Goal: Information Seeking & Learning: Learn about a topic

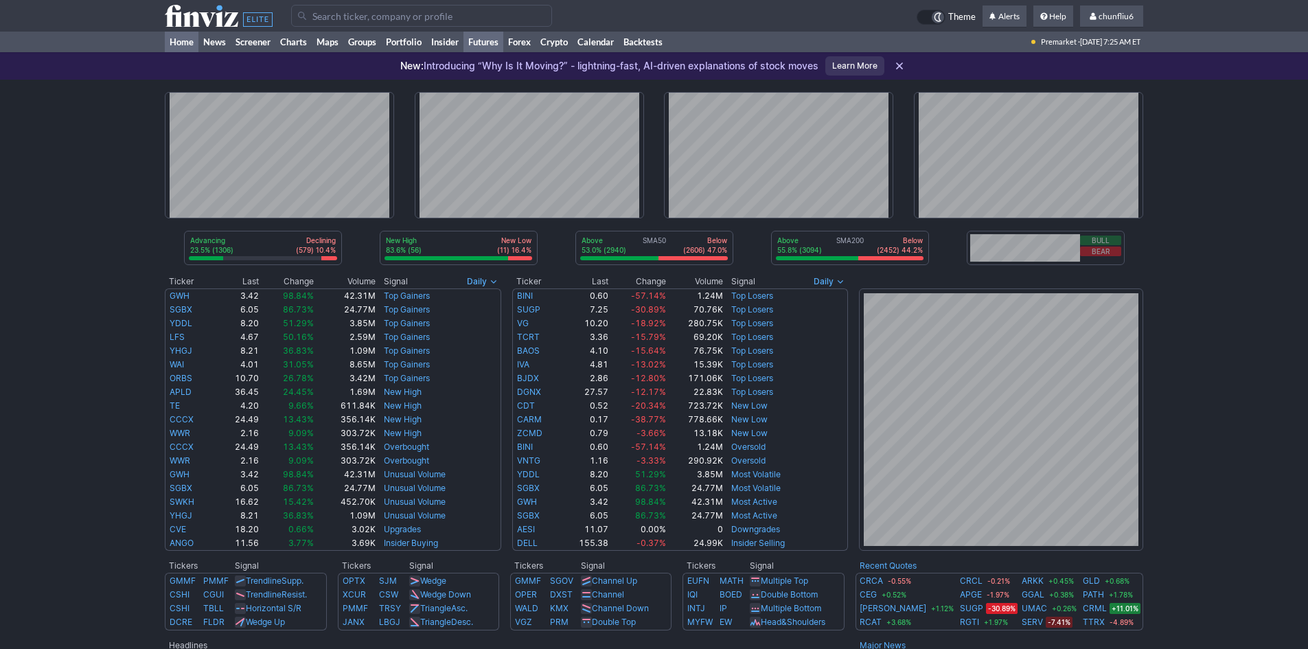
click at [480, 40] on link "Futures" at bounding box center [484, 42] width 40 height 21
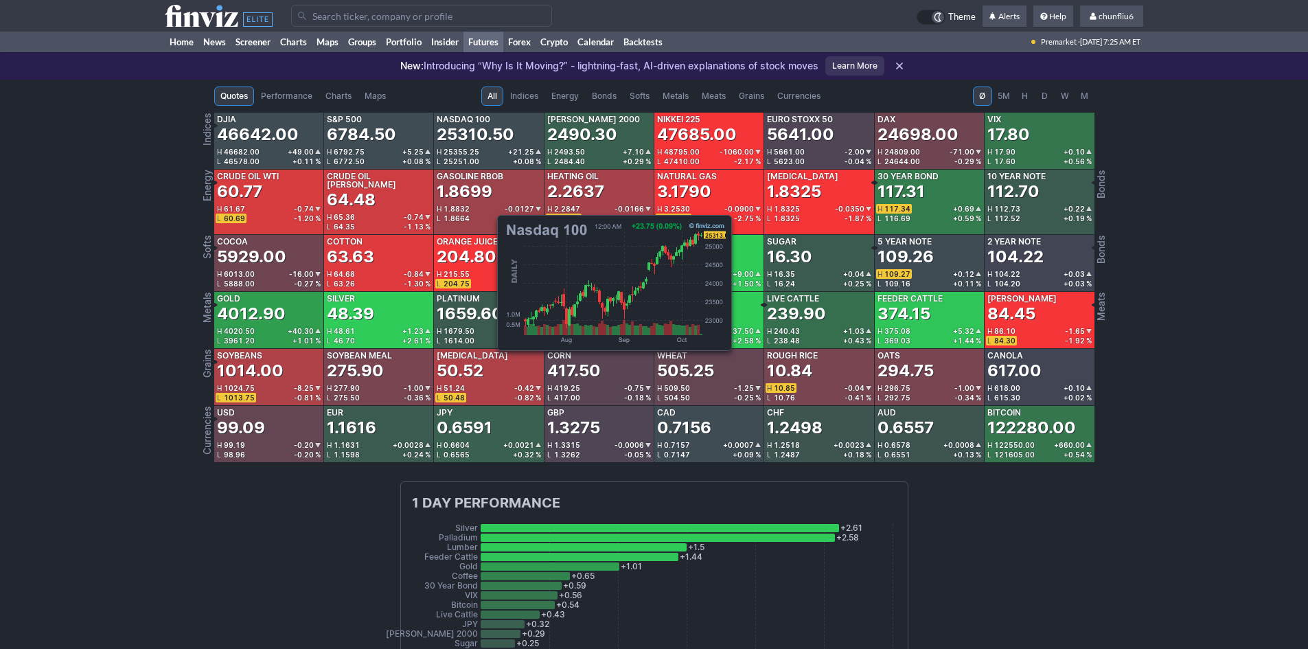
click at [490, 143] on div "25310.50" at bounding box center [476, 135] width 78 height 22
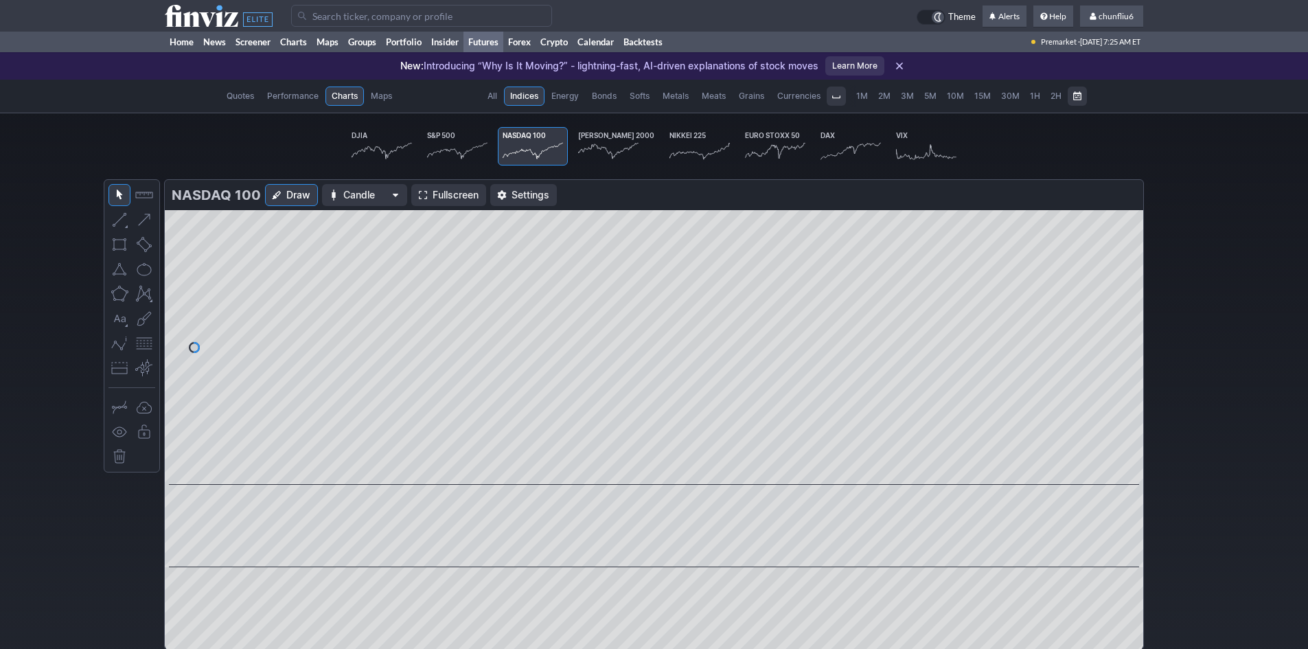
scroll to position [0, 85]
click at [442, 196] on span "Fullscreen" at bounding box center [456, 195] width 46 height 14
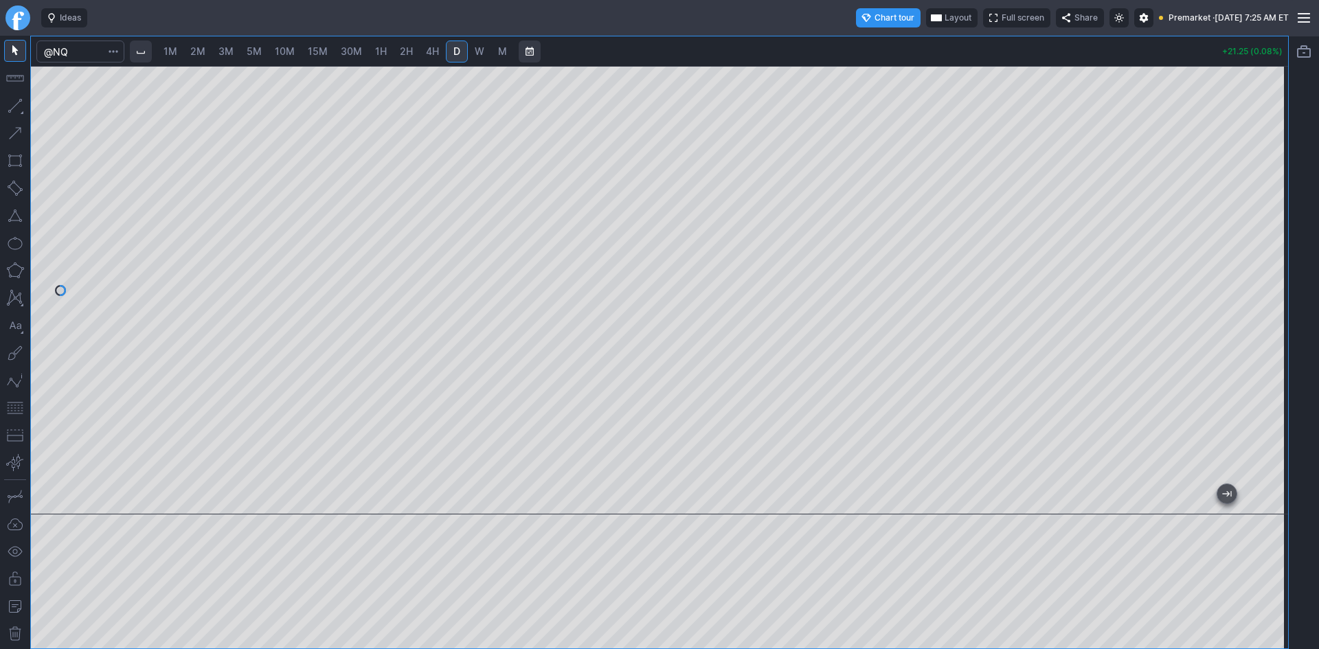
click at [295, 52] on span "10M" at bounding box center [285, 51] width 20 height 12
drag, startPoint x: 1276, startPoint y: 193, endPoint x: 1262, endPoint y: 223, distance: 32.6
click at [1262, 223] on div at bounding box center [1273, 287] width 29 height 414
click at [10, 409] on button "button" at bounding box center [15, 408] width 22 height 22
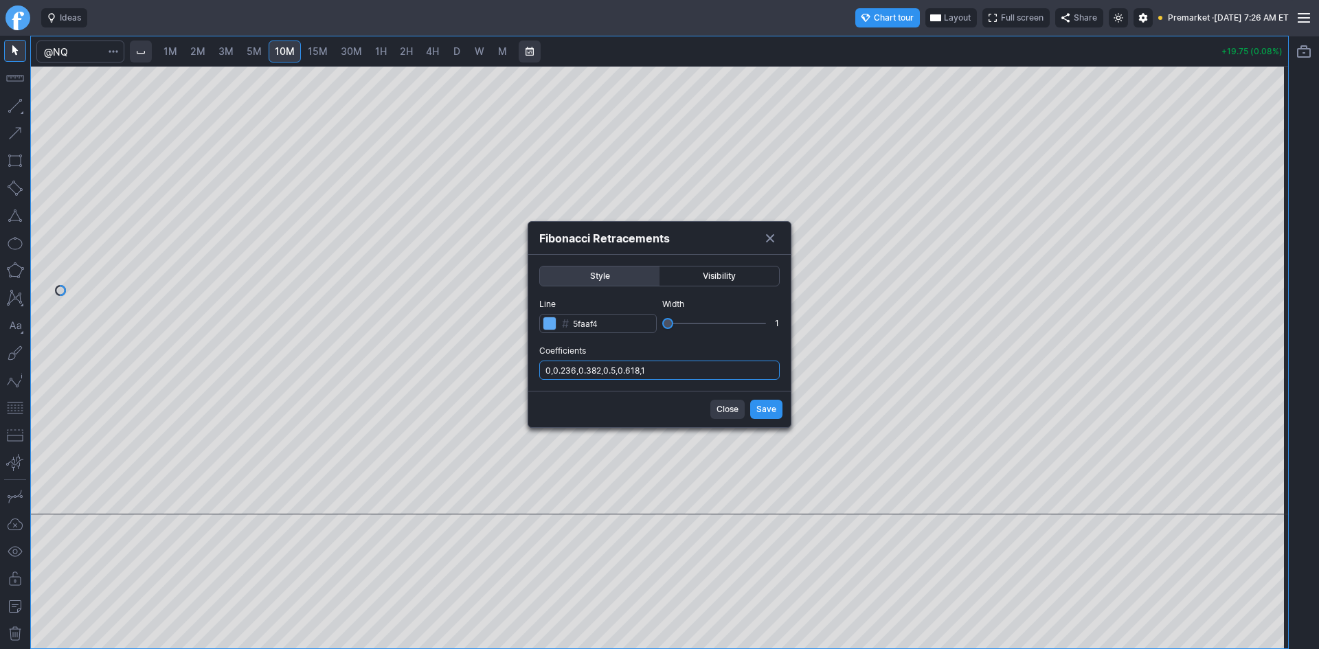
click at [712, 375] on input "0,0.236,0.382,0.5,0.618,1" at bounding box center [659, 370] width 240 height 19
type input "0,0.236,0.382,0.5,0.618,1,.786"
click at [771, 413] on span "Save" at bounding box center [766, 409] width 20 height 14
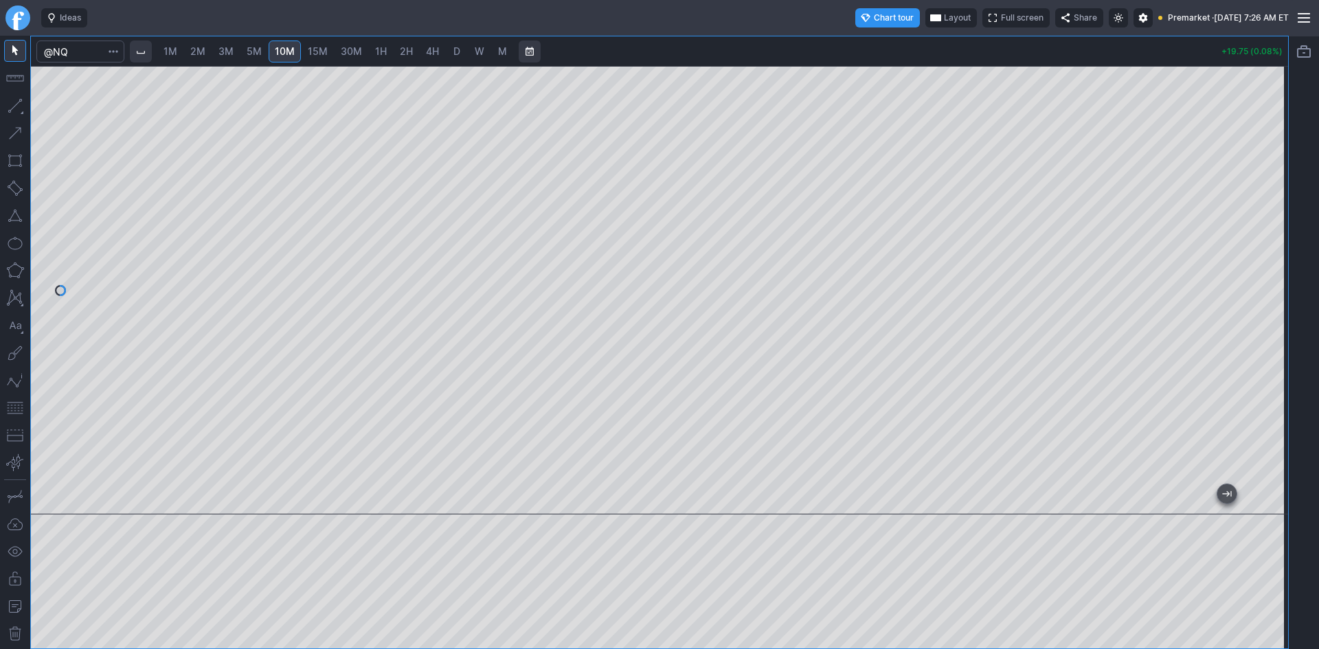
drag, startPoint x: 1262, startPoint y: 177, endPoint x: 1266, endPoint y: 222, distance: 44.8
click at [1266, 222] on div at bounding box center [1273, 287] width 29 height 414
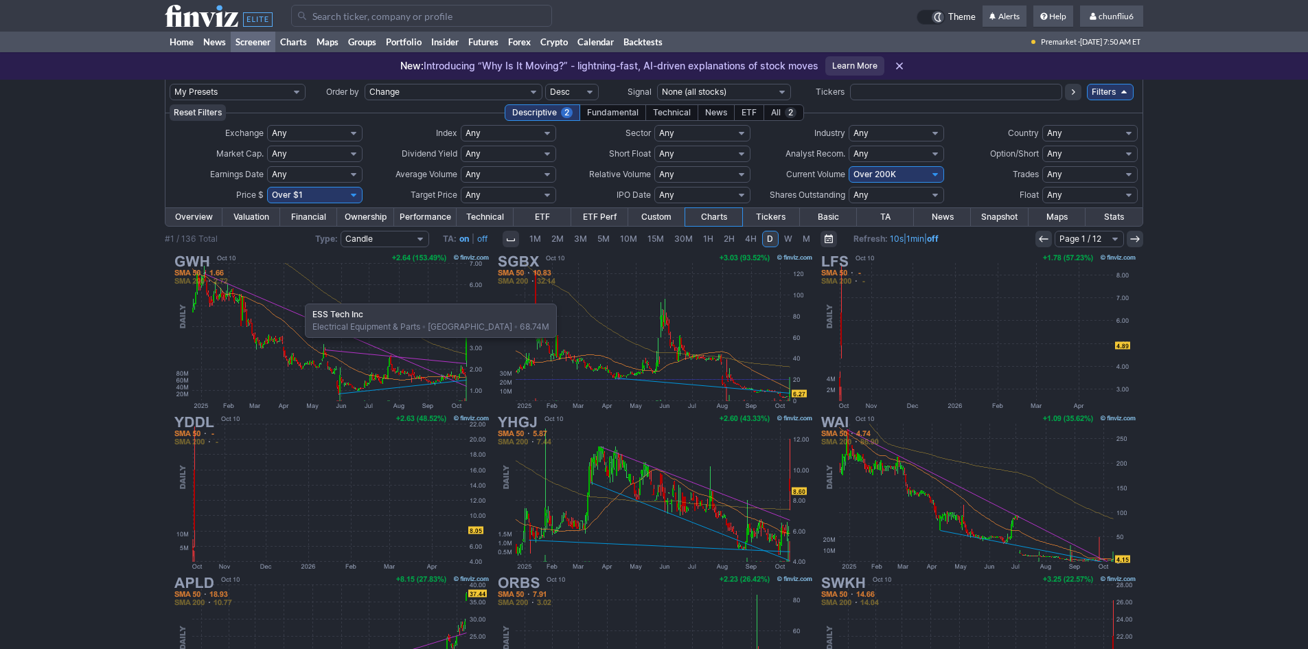
click at [298, 297] on img at bounding box center [330, 331] width 321 height 161
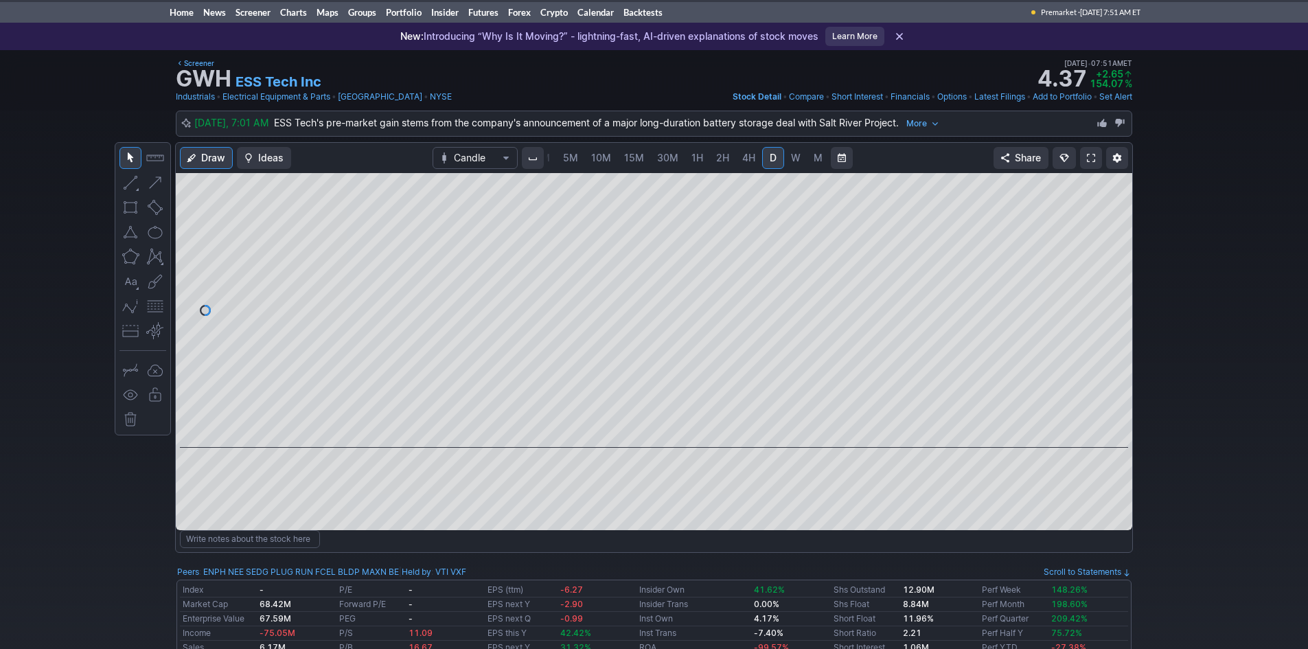
scroll to position [14, 0]
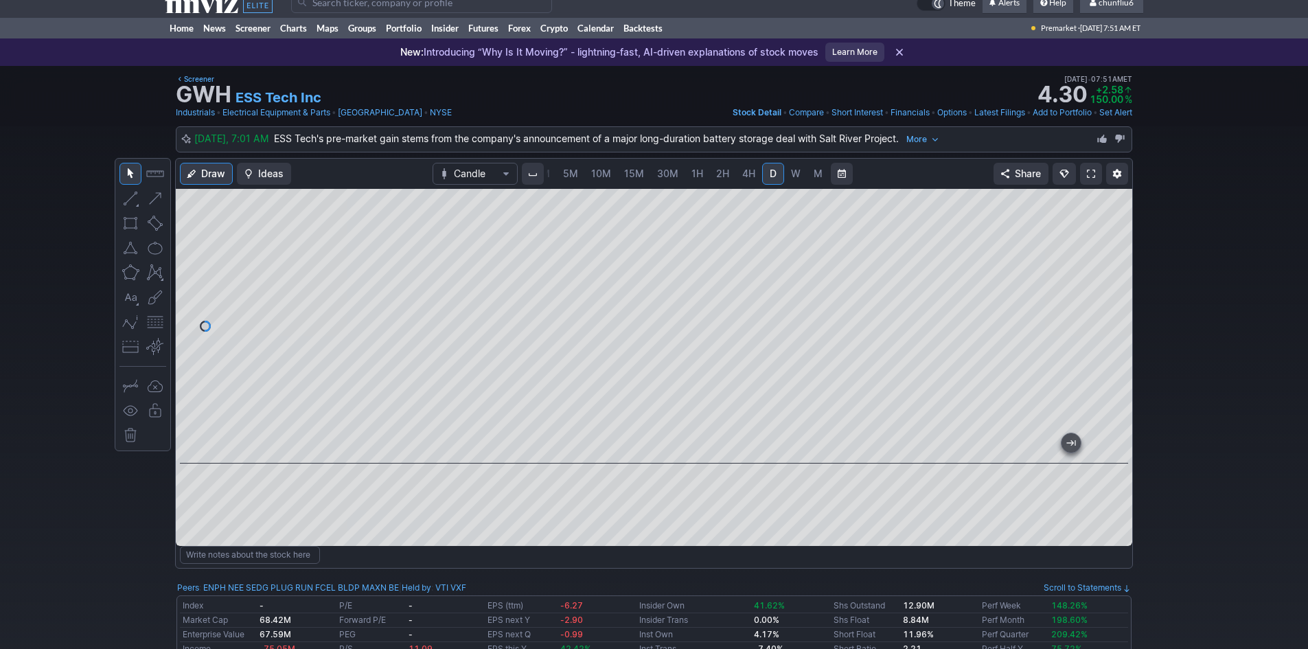
click at [1088, 171] on span at bounding box center [1091, 173] width 8 height 11
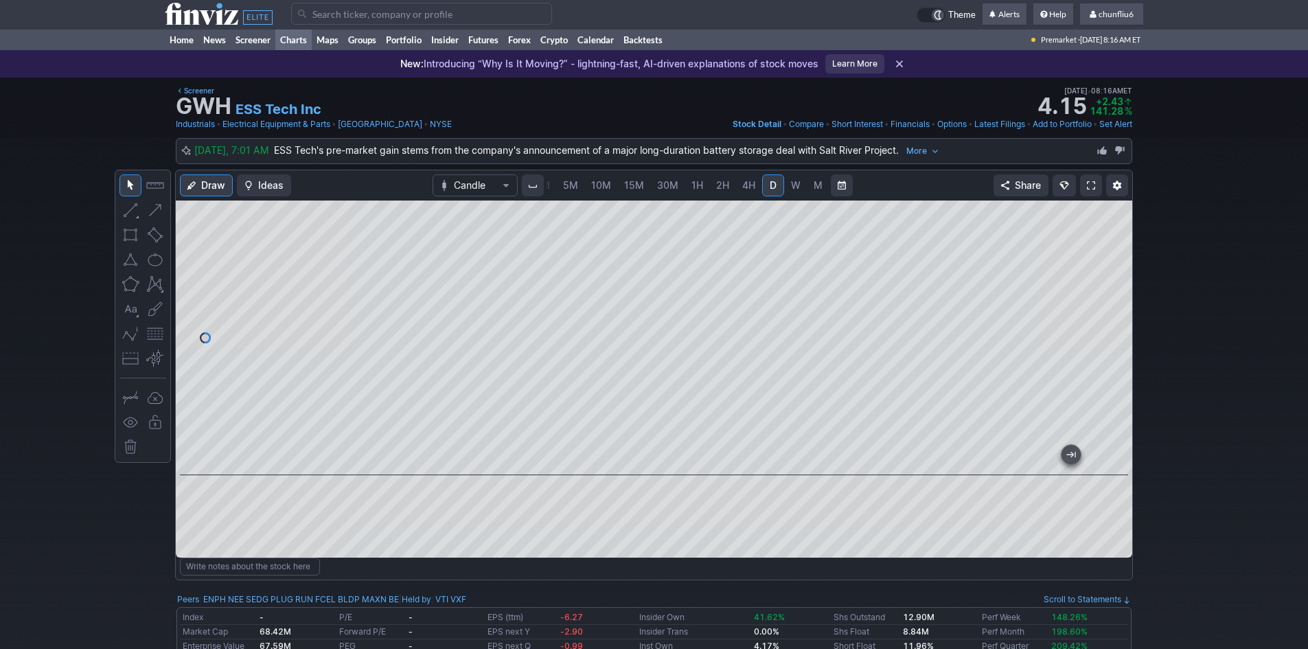
scroll to position [0, 0]
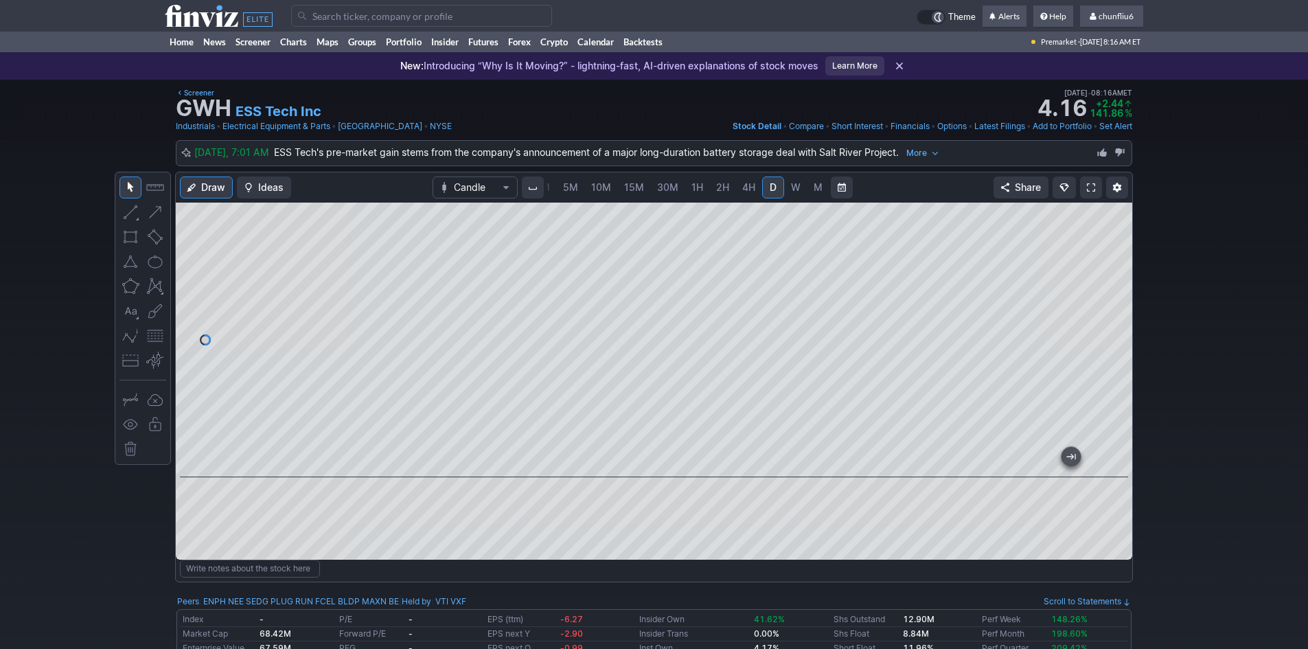
click at [326, 18] on input "Search" at bounding box center [421, 16] width 261 height 22
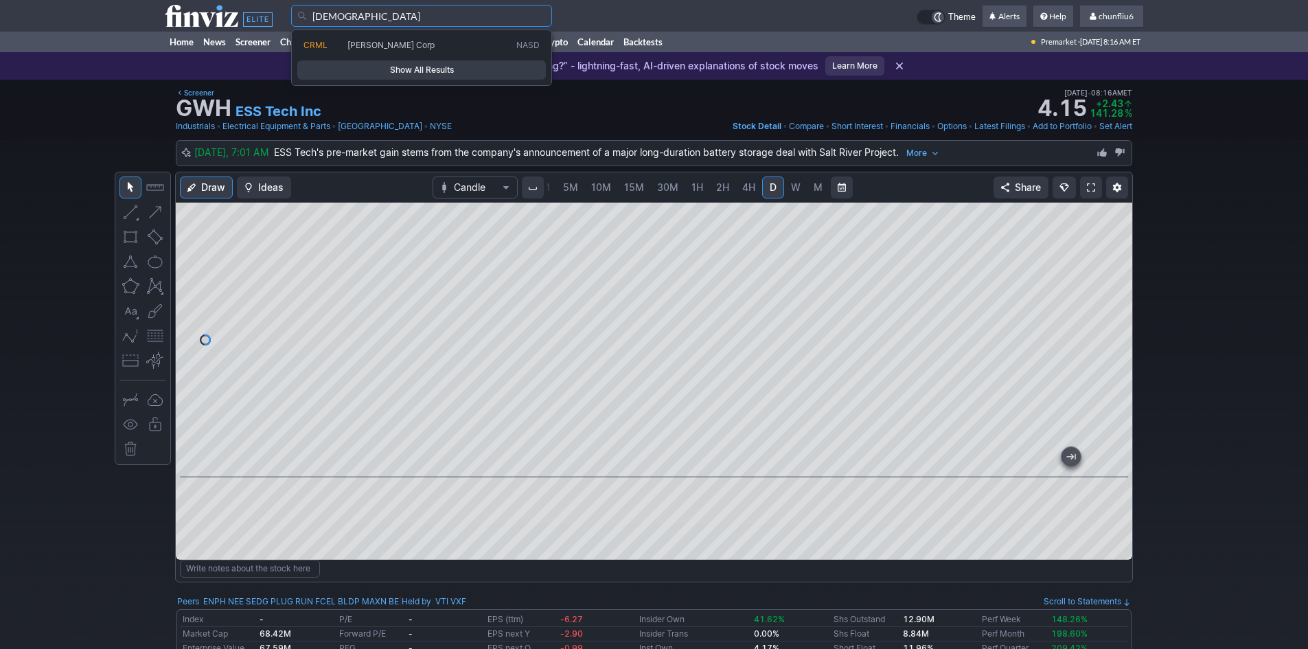
type input "crml"
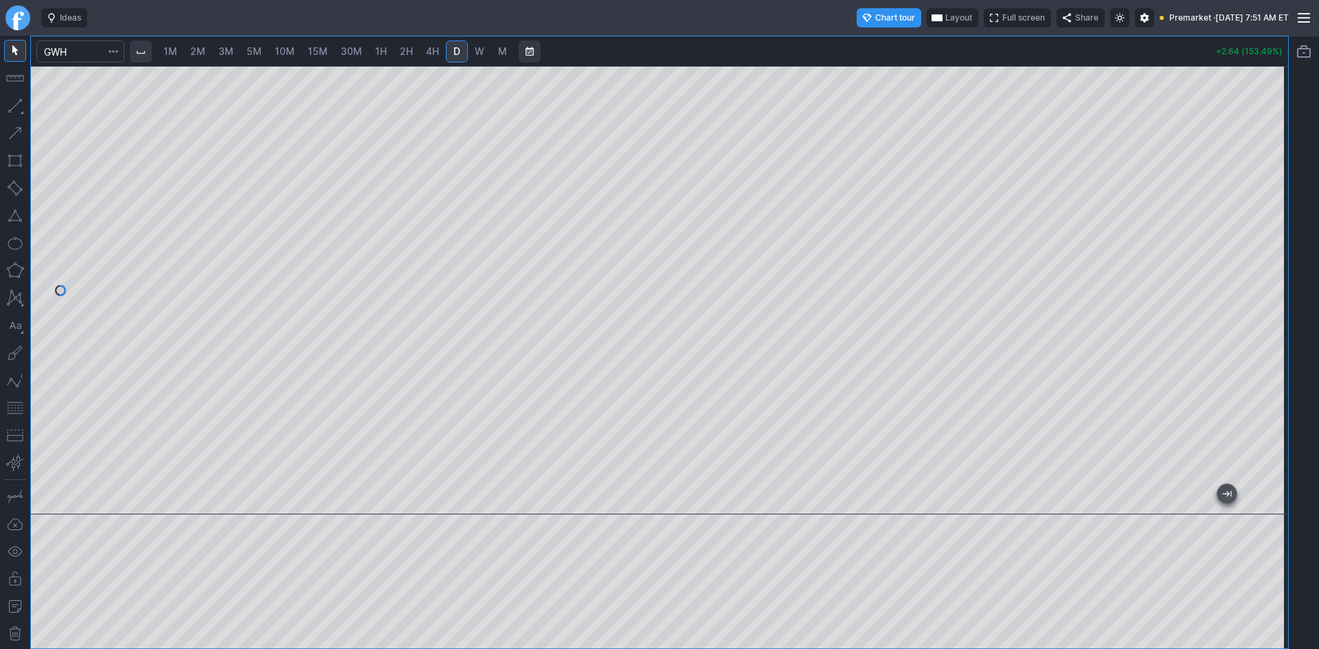
drag, startPoint x: 1268, startPoint y: 354, endPoint x: 1268, endPoint y: 325, distance: 28.8
click at [1268, 325] on div at bounding box center [1273, 287] width 29 height 414
click at [14, 409] on button "button" at bounding box center [15, 408] width 22 height 22
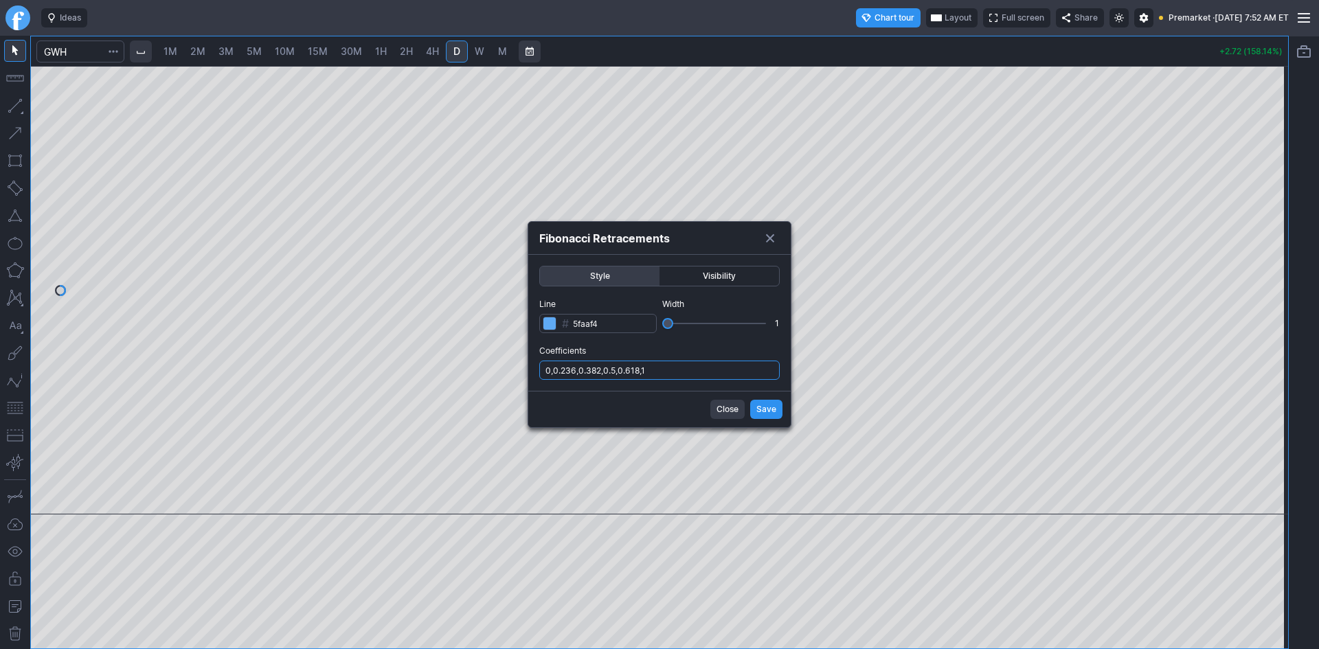
click at [679, 370] on input "0,0.236,0.382,0.5,0.618,1" at bounding box center [659, 370] width 240 height 19
type input "0,0.236,0.382,0.5,0.618,1,.786"
click at [760, 402] on span "Save" at bounding box center [766, 409] width 20 height 14
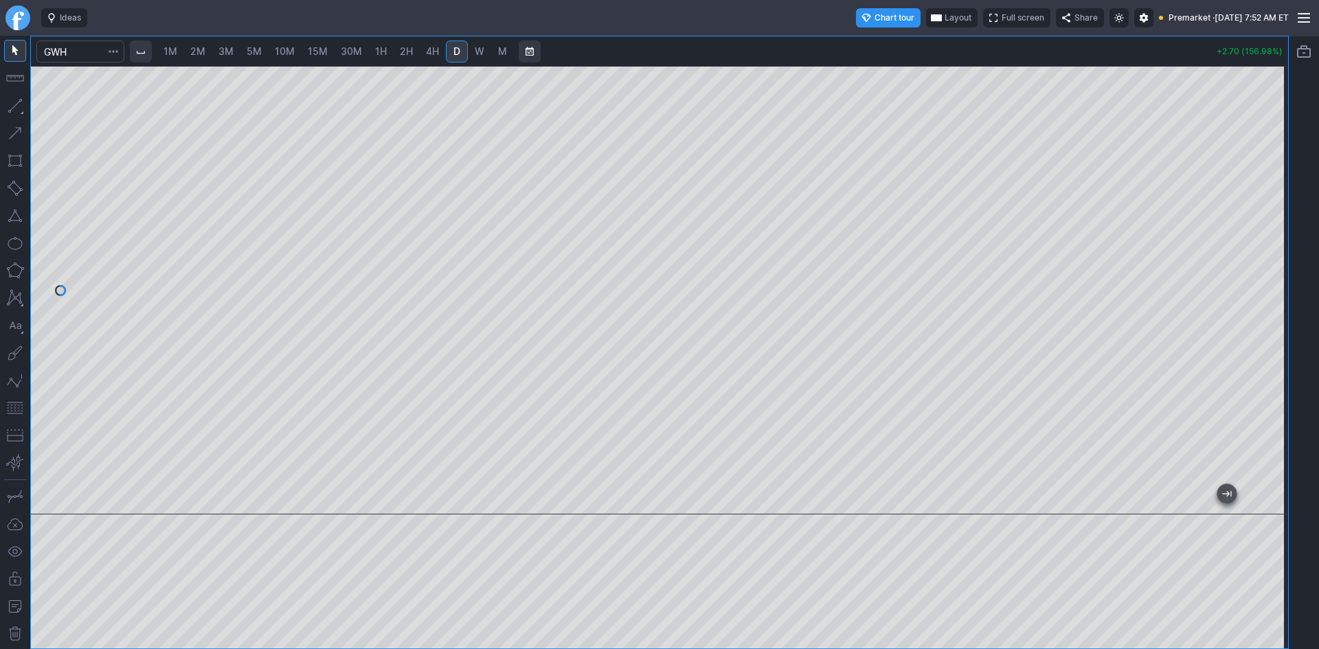
drag, startPoint x: 1275, startPoint y: 287, endPoint x: 1267, endPoint y: 226, distance: 61.6
click at [1267, 226] on div at bounding box center [1273, 287] width 29 height 414
click at [1236, 239] on div at bounding box center [659, 290] width 1257 height 448
click at [944, 19] on span "Layout" at bounding box center [957, 18] width 27 height 14
click at [895, 43] on button "Layout" at bounding box center [894, 44] width 19 height 19
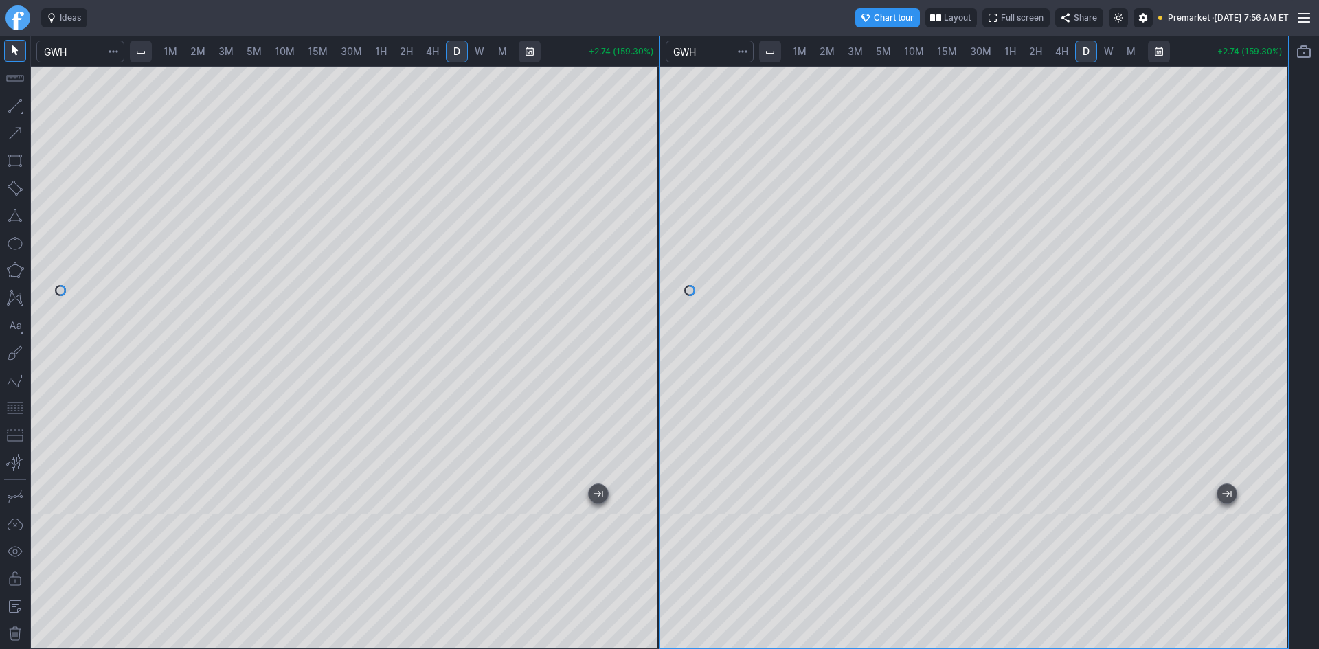
click at [200, 54] on span "2M" at bounding box center [197, 51] width 15 height 12
click at [174, 52] on span "1M" at bounding box center [170, 51] width 14 height 12
click at [197, 52] on span "2M" at bounding box center [197, 51] width 15 height 12
drag, startPoint x: 649, startPoint y: 172, endPoint x: 637, endPoint y: 260, distance: 89.5
click at [637, 260] on div at bounding box center [644, 287] width 29 height 414
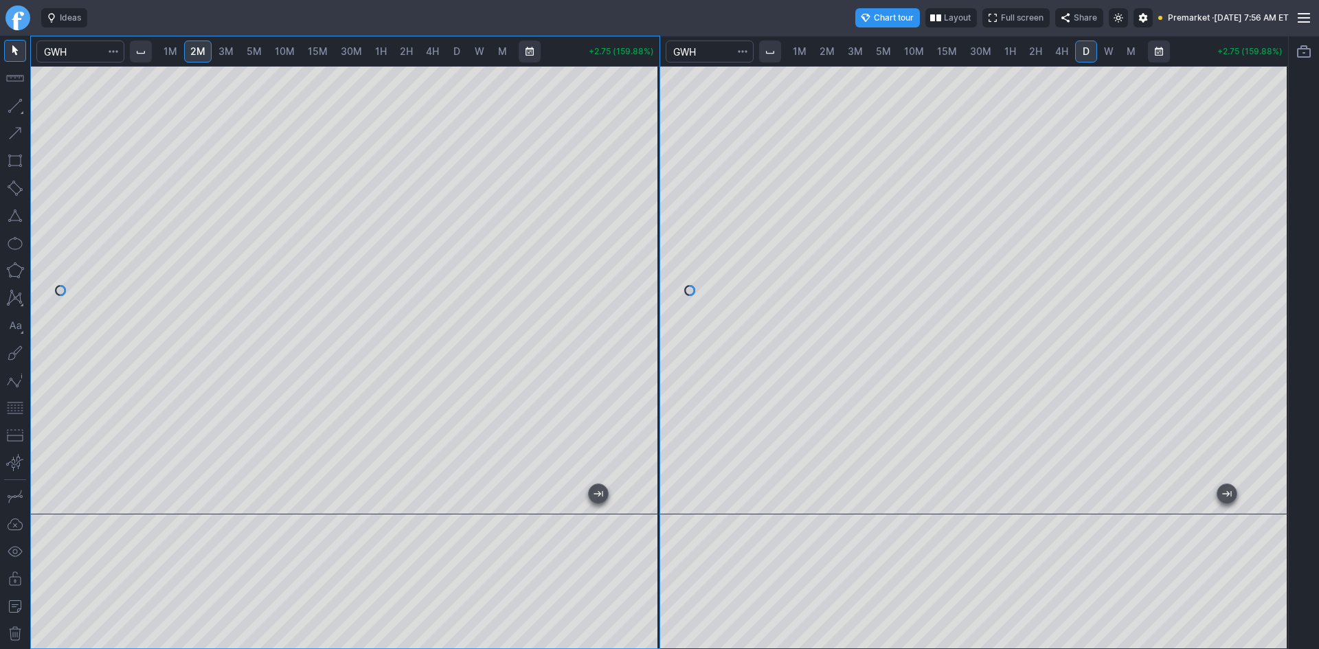
click at [16, 411] on button "button" at bounding box center [15, 408] width 22 height 22
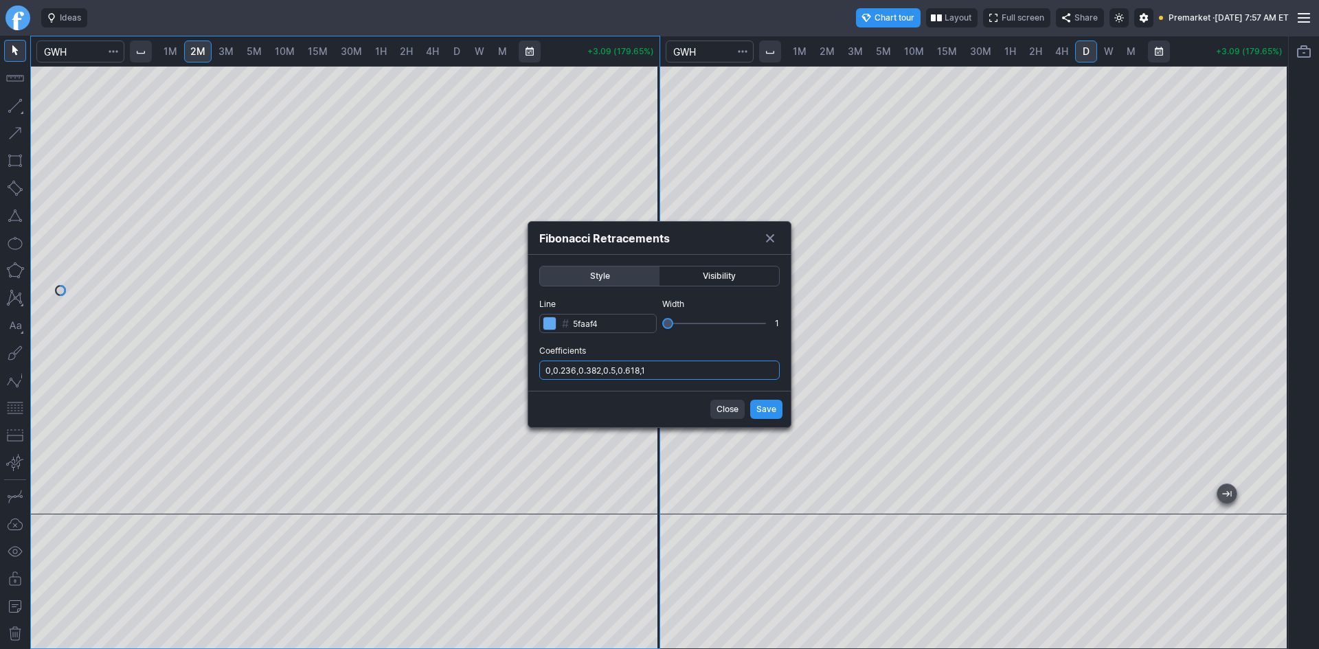
click at [670, 371] on input "0,0.236,0.382,0.5,0.618,1" at bounding box center [659, 370] width 240 height 19
type input "0,0.236,0.382,0.5,0.618,1,.786"
click at [758, 407] on span "Save" at bounding box center [766, 409] width 20 height 14
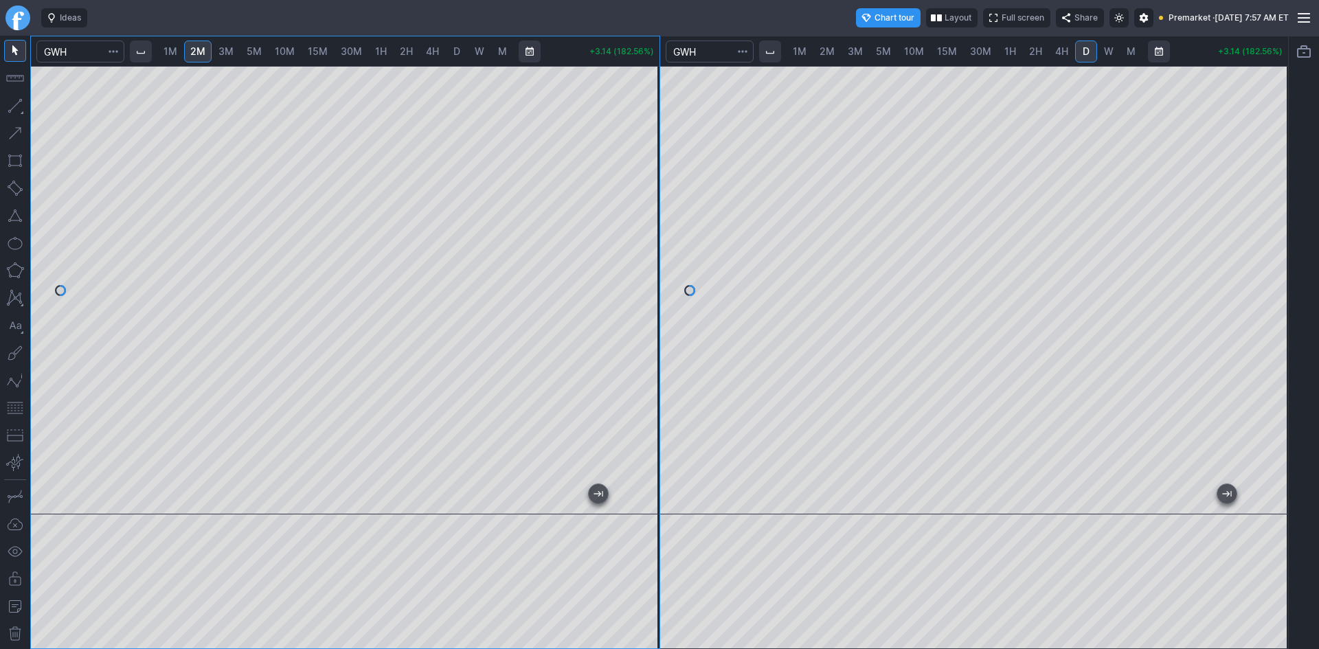
drag, startPoint x: 651, startPoint y: 372, endPoint x: 651, endPoint y: 341, distance: 30.2
click at [651, 341] on div at bounding box center [644, 287] width 29 height 414
drag, startPoint x: 646, startPoint y: 177, endPoint x: 646, endPoint y: 253, distance: 75.5
click at [646, 253] on div at bounding box center [644, 287] width 29 height 414
drag, startPoint x: 639, startPoint y: 212, endPoint x: 641, endPoint y: 199, distance: 13.3
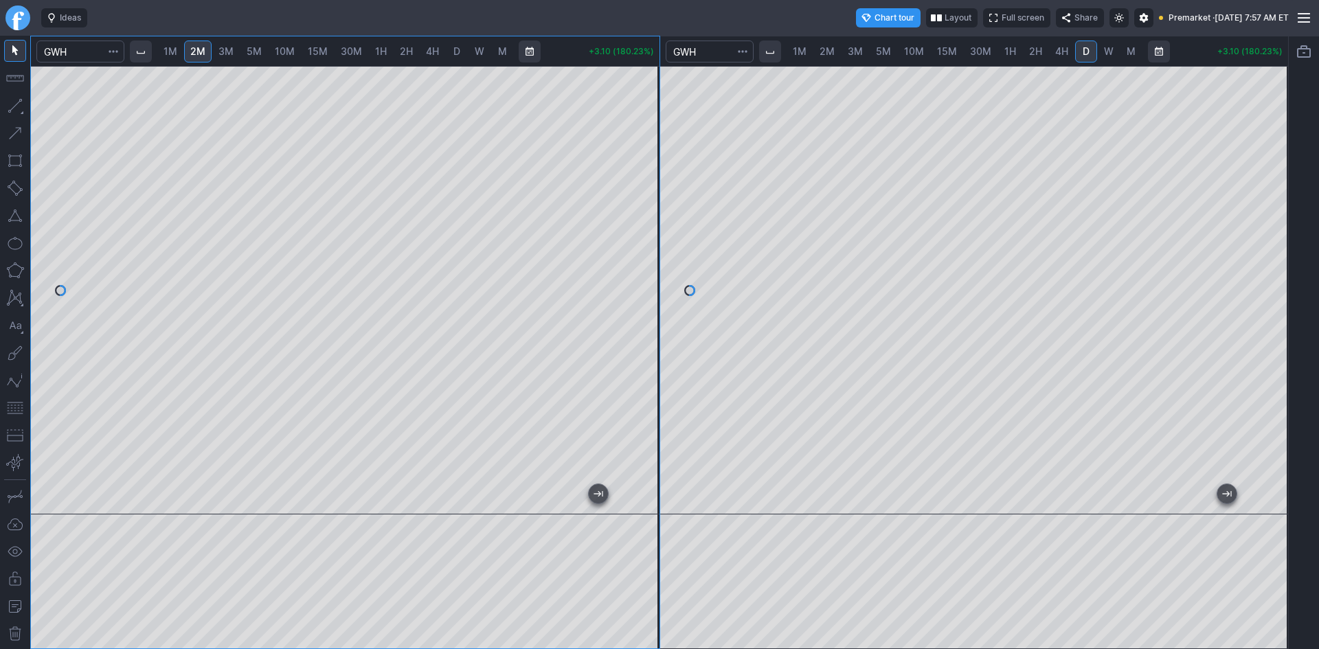
click at [641, 199] on div at bounding box center [644, 287] width 29 height 414
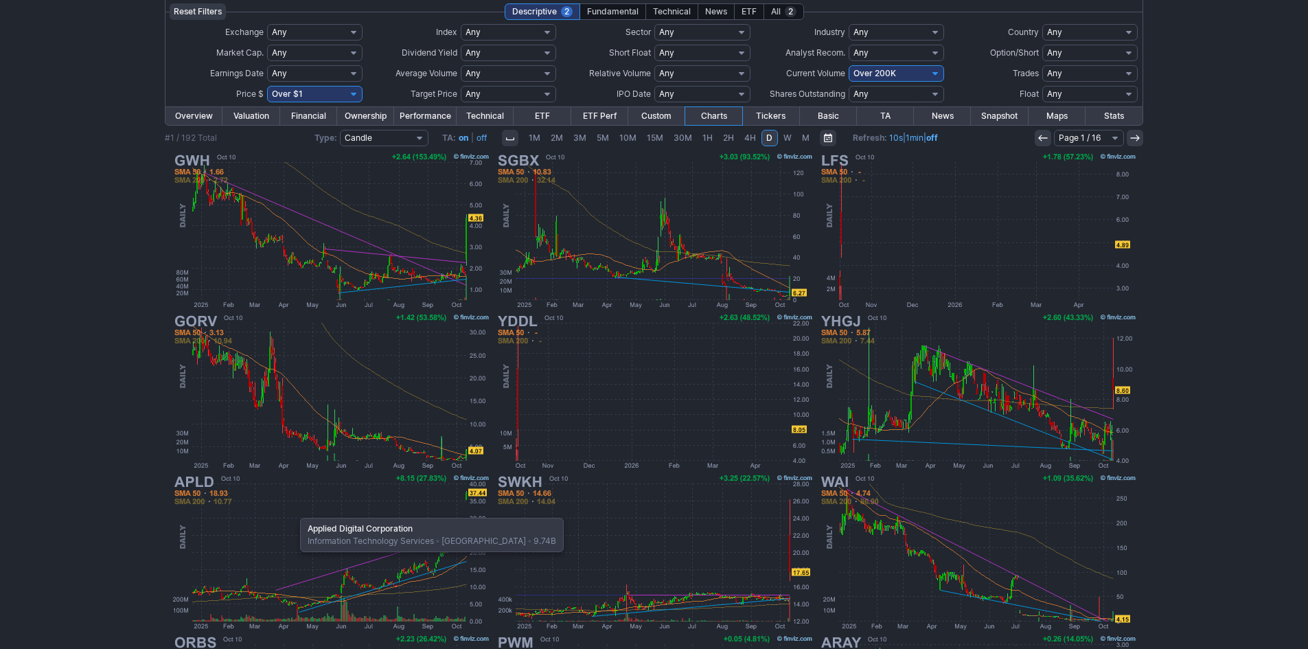
scroll to position [76, 0]
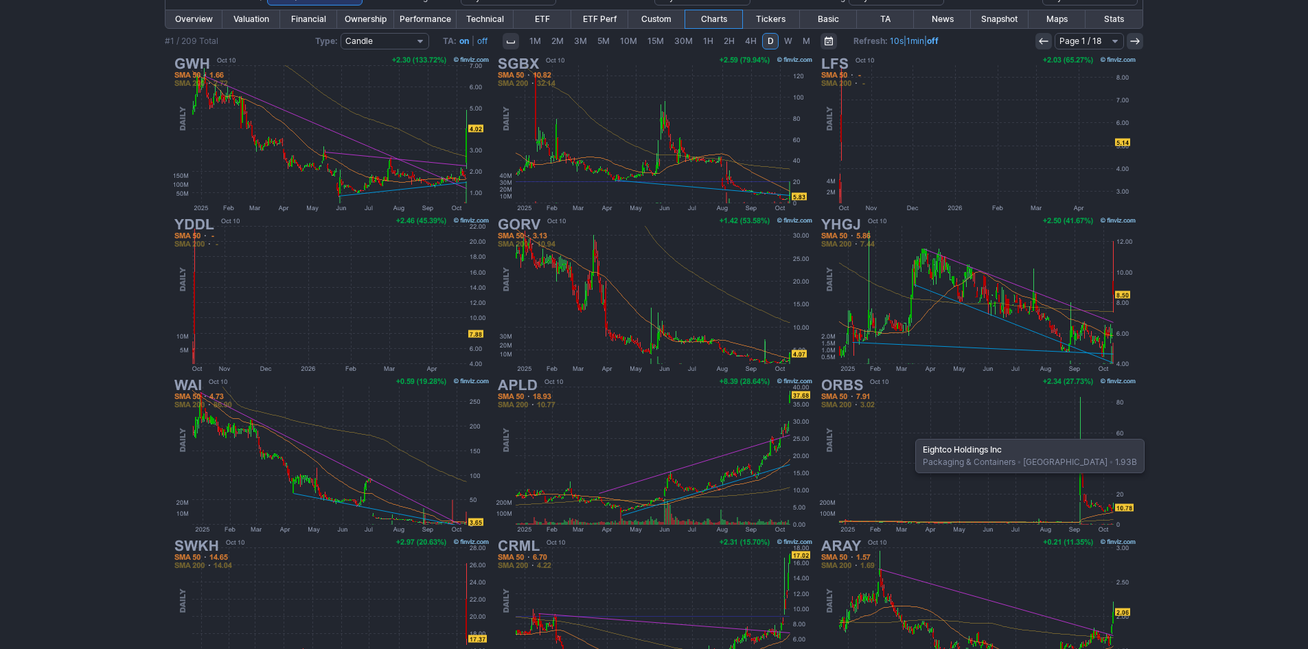
scroll to position [214, 0]
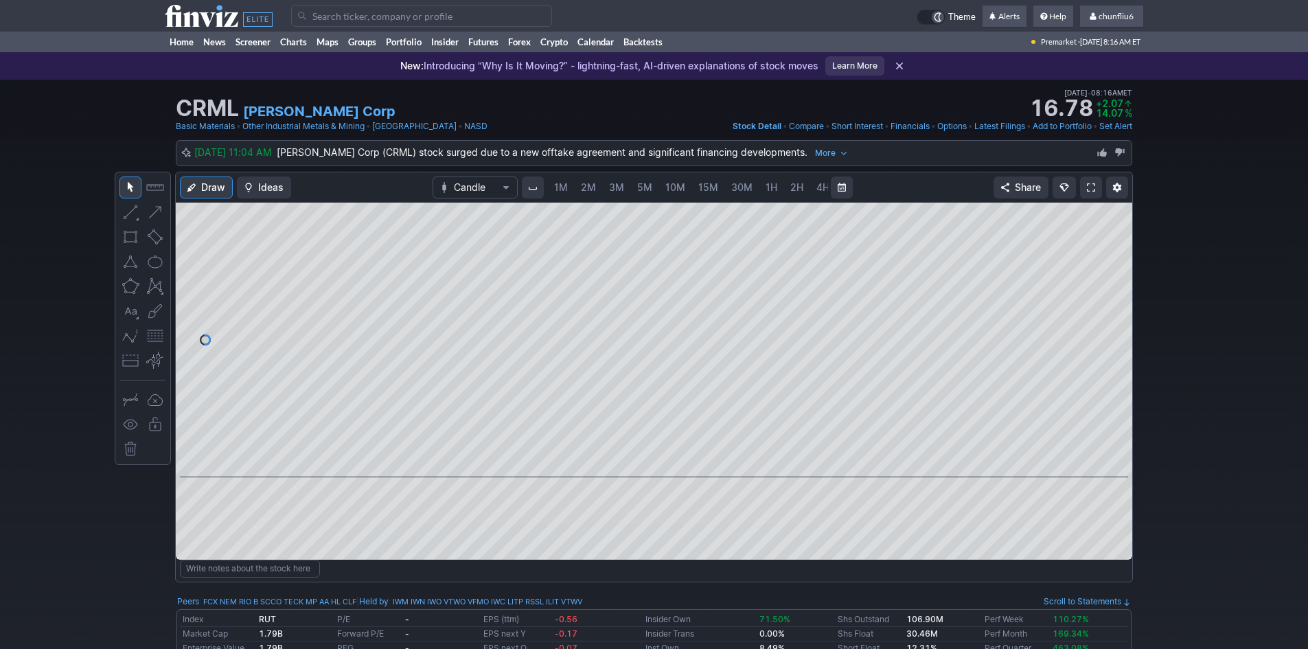
scroll to position [0, 74]
drag, startPoint x: 1121, startPoint y: 237, endPoint x: 1120, endPoint y: 260, distance: 23.4
click at [1120, 260] on div at bounding box center [1118, 336] width 29 height 240
click at [1093, 188] on span at bounding box center [1091, 187] width 8 height 11
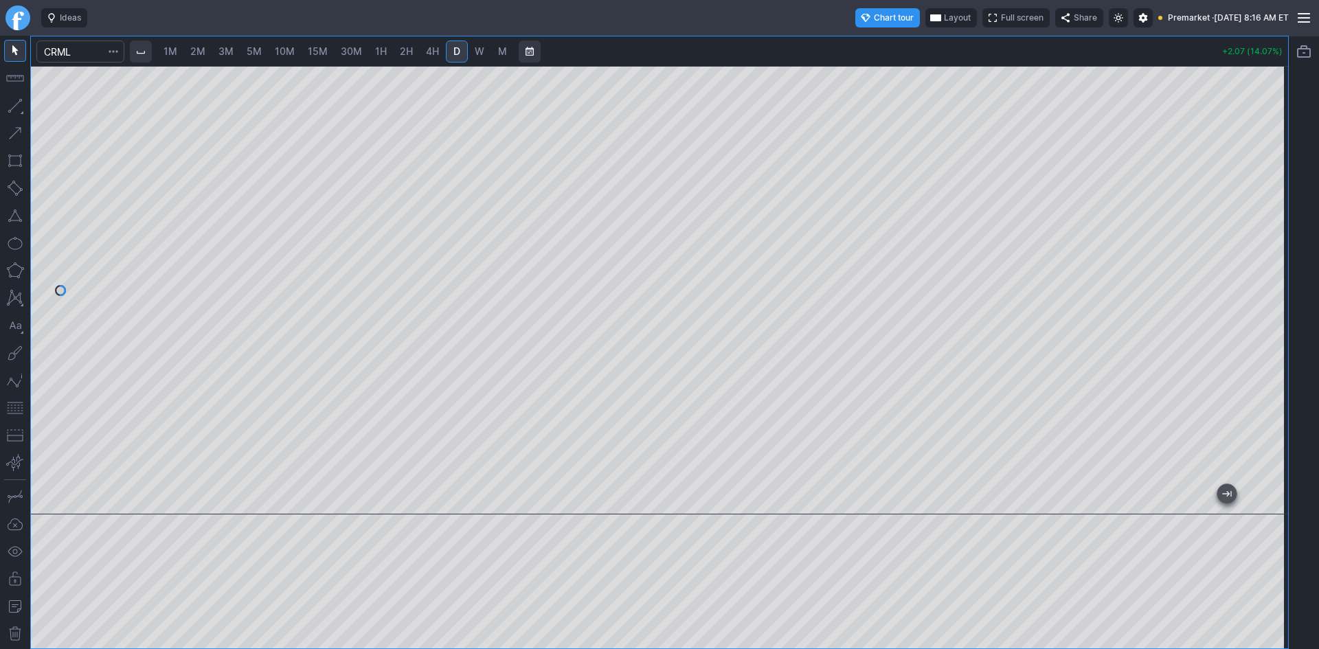
click at [314, 51] on span "15M" at bounding box center [318, 51] width 20 height 12
drag, startPoint x: 1272, startPoint y: 154, endPoint x: 1267, endPoint y: 178, distance: 24.5
click at [1267, 178] on div at bounding box center [1273, 287] width 29 height 414
click at [12, 409] on button "button" at bounding box center [15, 408] width 22 height 22
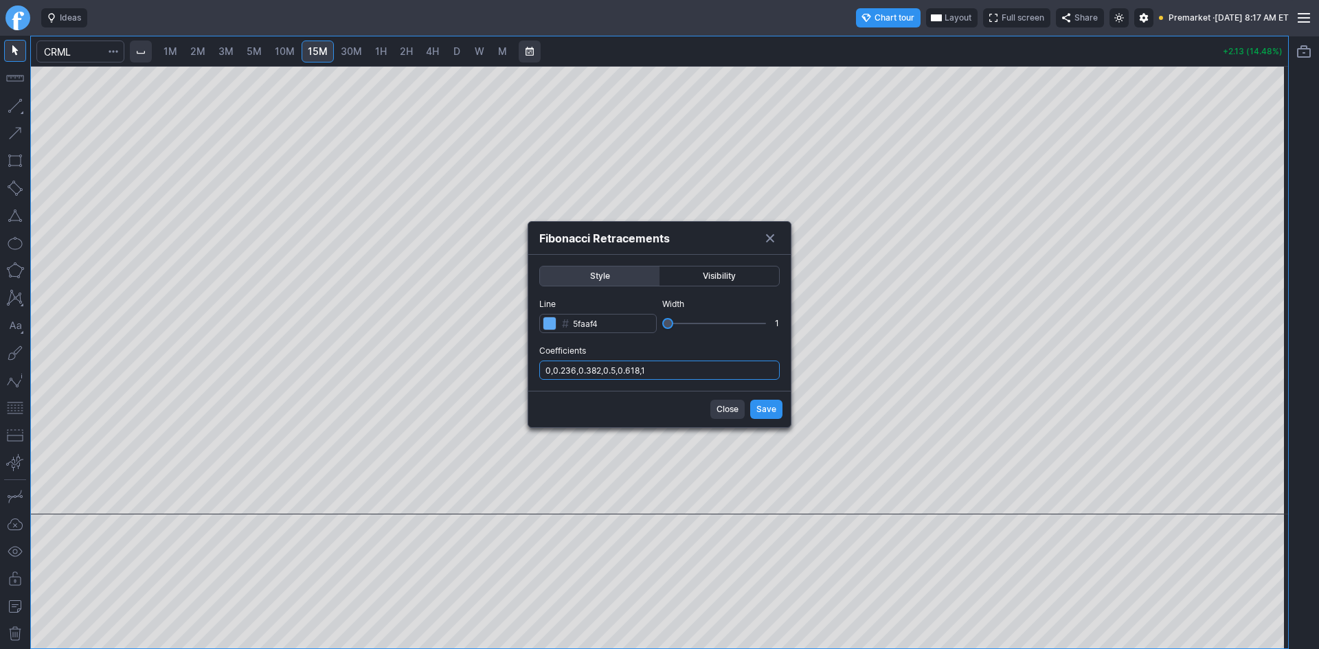
click at [700, 365] on input "0,0.236,0.382,0.5,0.618,1" at bounding box center [659, 370] width 240 height 19
type input "0,0.236,0.382,0.5,0.618,1,.786"
click at [765, 409] on span "Save" at bounding box center [766, 409] width 20 height 14
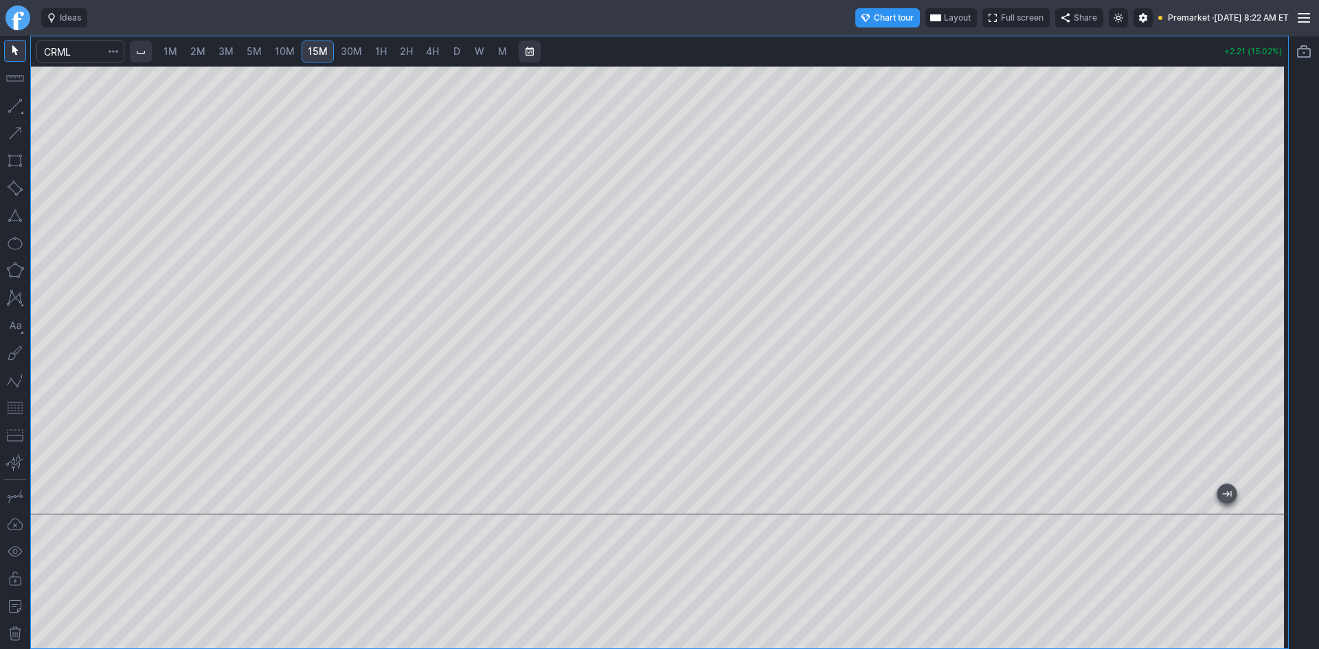
click at [944, 16] on span "Layout" at bounding box center [957, 18] width 27 height 14
click at [891, 40] on button "Layout" at bounding box center [893, 44] width 19 height 19
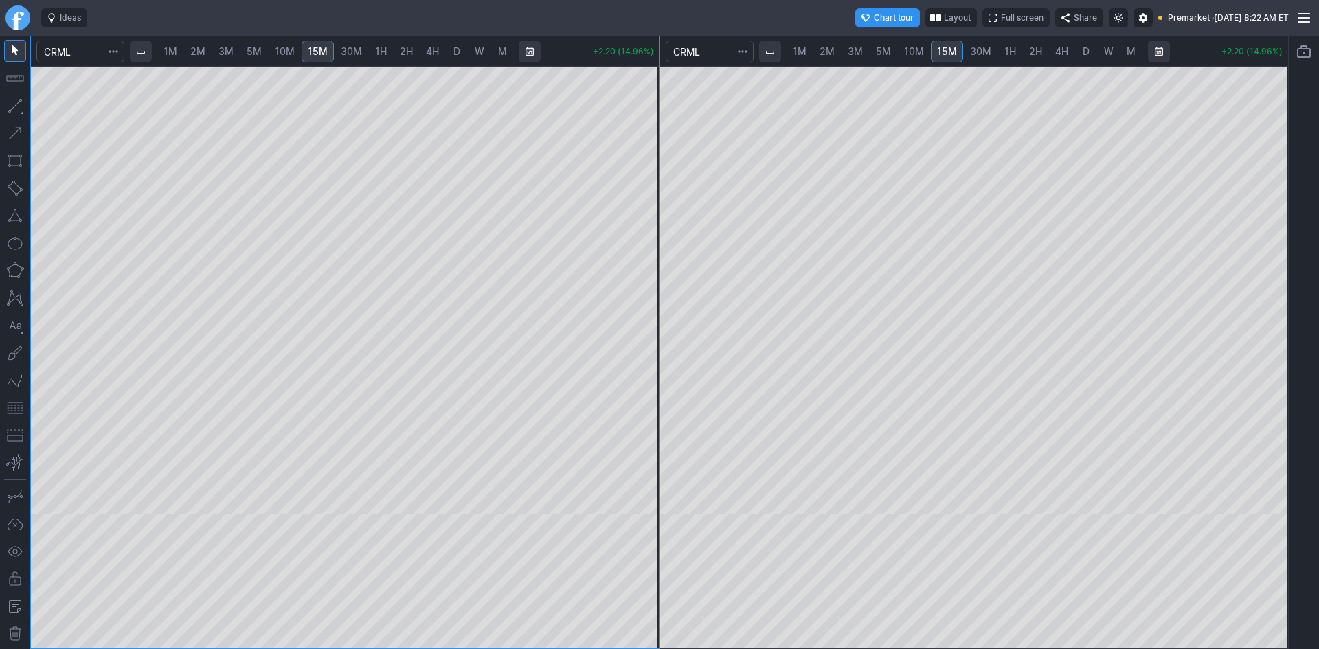
click at [198, 54] on span "2M" at bounding box center [197, 51] width 15 height 12
click at [624, 279] on div at bounding box center [345, 290] width 628 height 448
click at [10, 405] on button "button" at bounding box center [15, 408] width 22 height 22
click at [561, 52] on div "1M 2M 3M 5M 10M 15M 30M 1H 2H 4H D W M +2.20 (14.96%)" at bounding box center [345, 342] width 628 height 612
drag, startPoint x: 648, startPoint y: 150, endPoint x: 646, endPoint y: 190, distance: 39.2
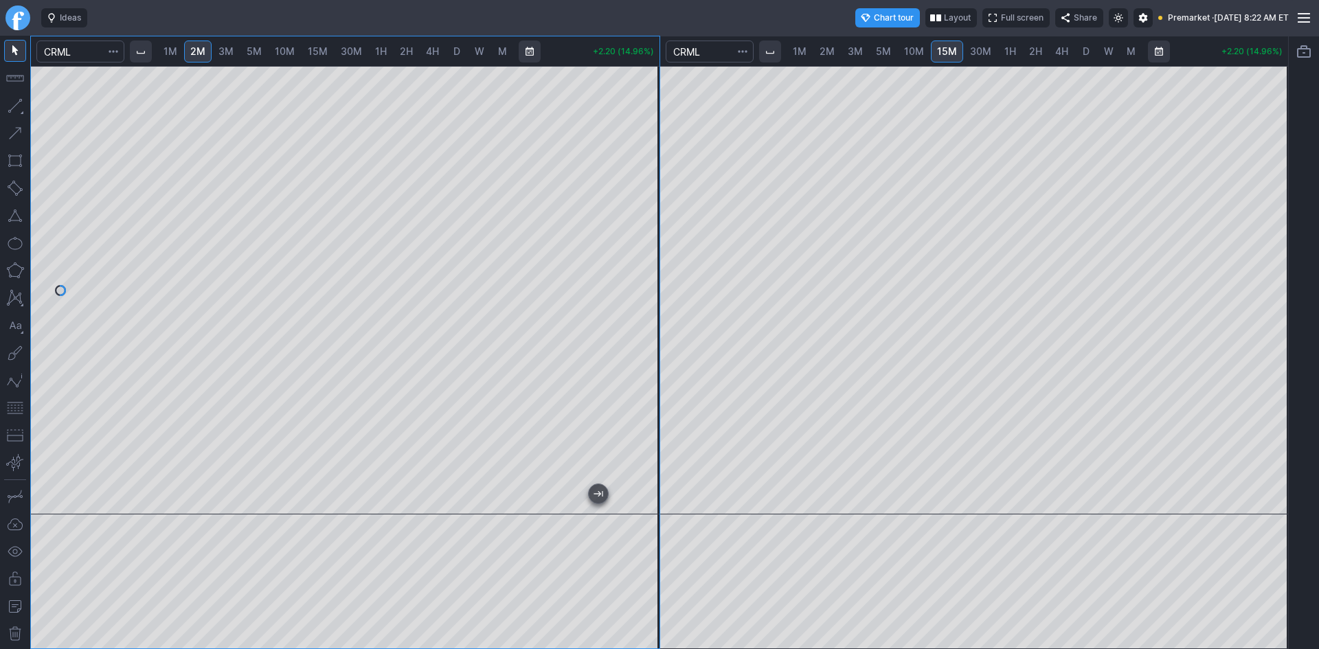
click at [646, 190] on div at bounding box center [644, 287] width 29 height 414
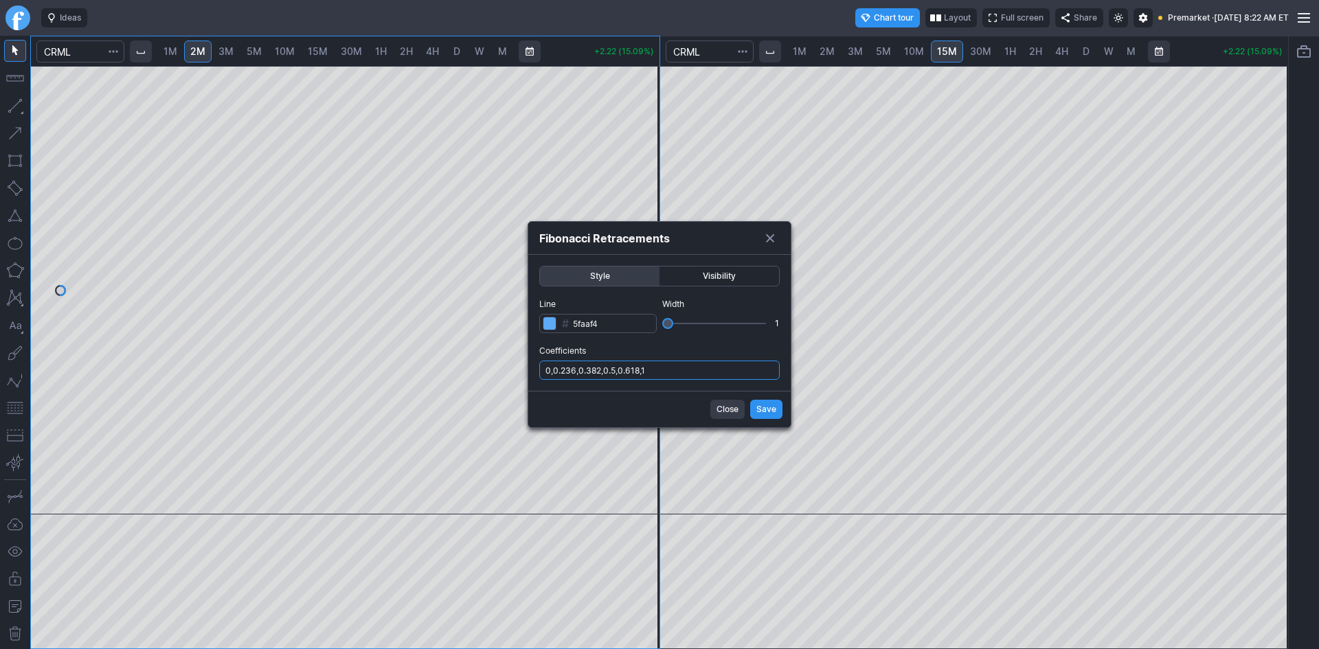
click at [655, 367] on input "0,0.236,0.382,0.5,0.618,1" at bounding box center [659, 370] width 240 height 19
type input "0,0.236,0.382,0.5,0.618,1,.786"
click at [763, 409] on span "Save" at bounding box center [766, 409] width 20 height 14
